Goal: Go to known website: Go to known website

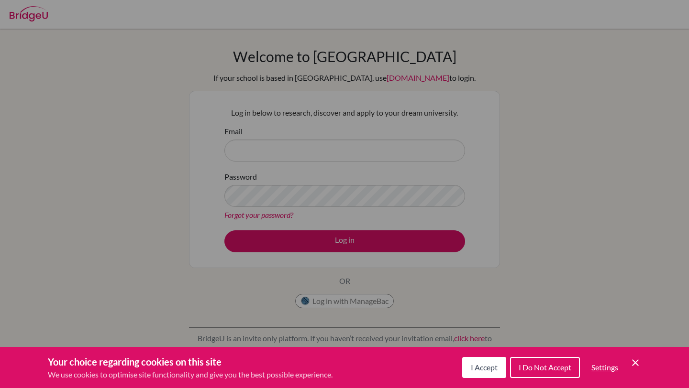
click at [483, 368] on span "I Accept" at bounding box center [484, 367] width 27 height 9
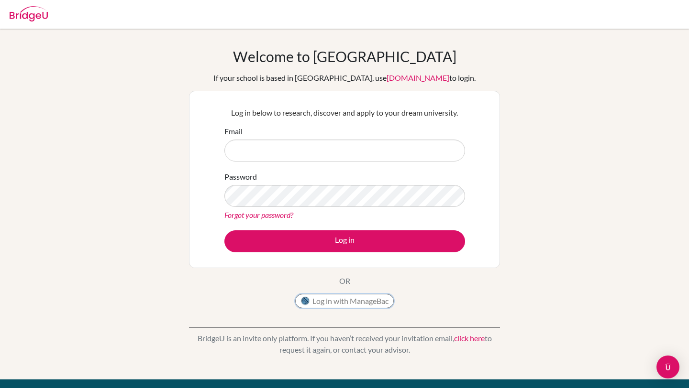
click at [365, 300] on button "Log in with ManageBac" at bounding box center [344, 301] width 99 height 14
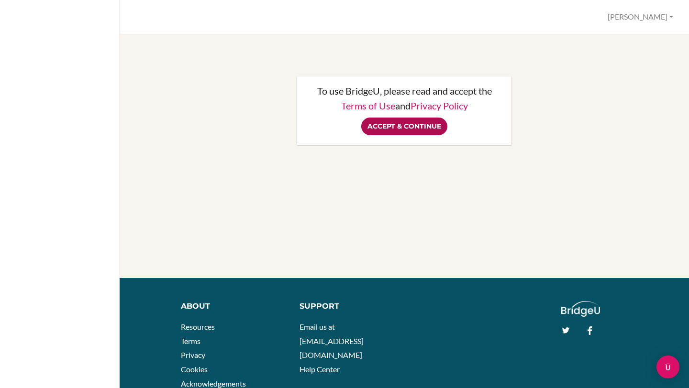
click at [420, 120] on input "Accept & Continue" at bounding box center [404, 127] width 86 height 18
